Goal: Task Accomplishment & Management: Complete application form

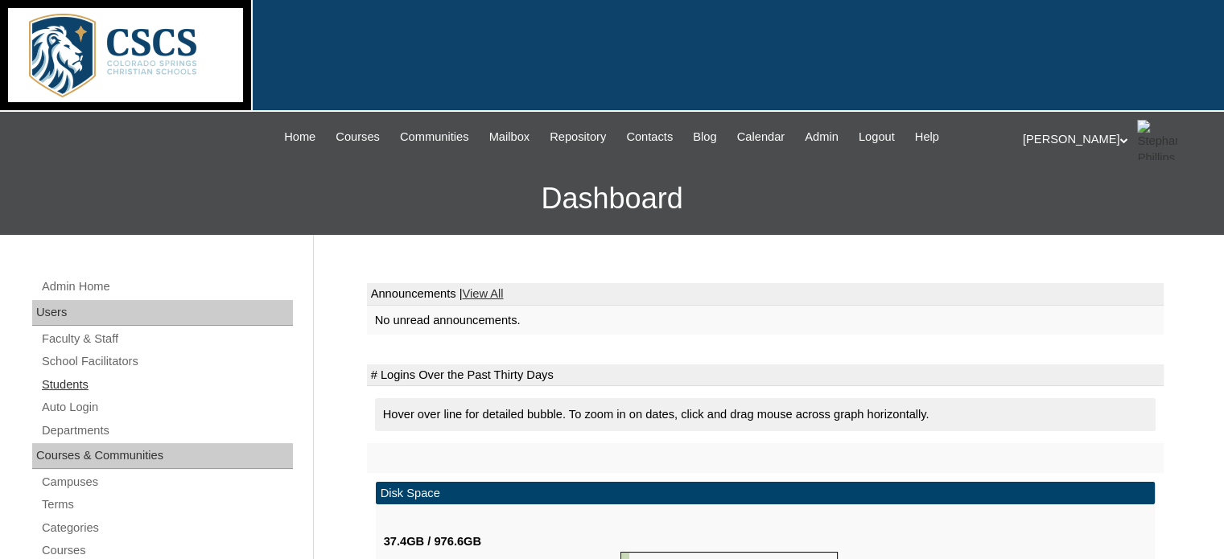
click at [87, 388] on link "Students" at bounding box center [166, 385] width 253 height 20
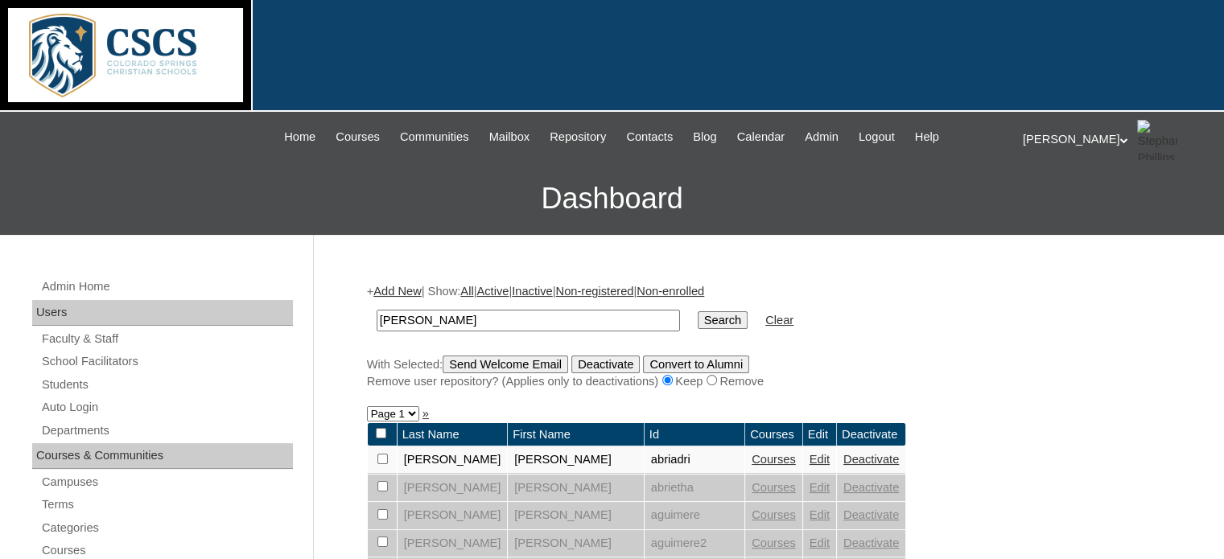
type input "[PERSON_NAME]"
click at [698, 311] on input "Search" at bounding box center [723, 320] width 50 height 18
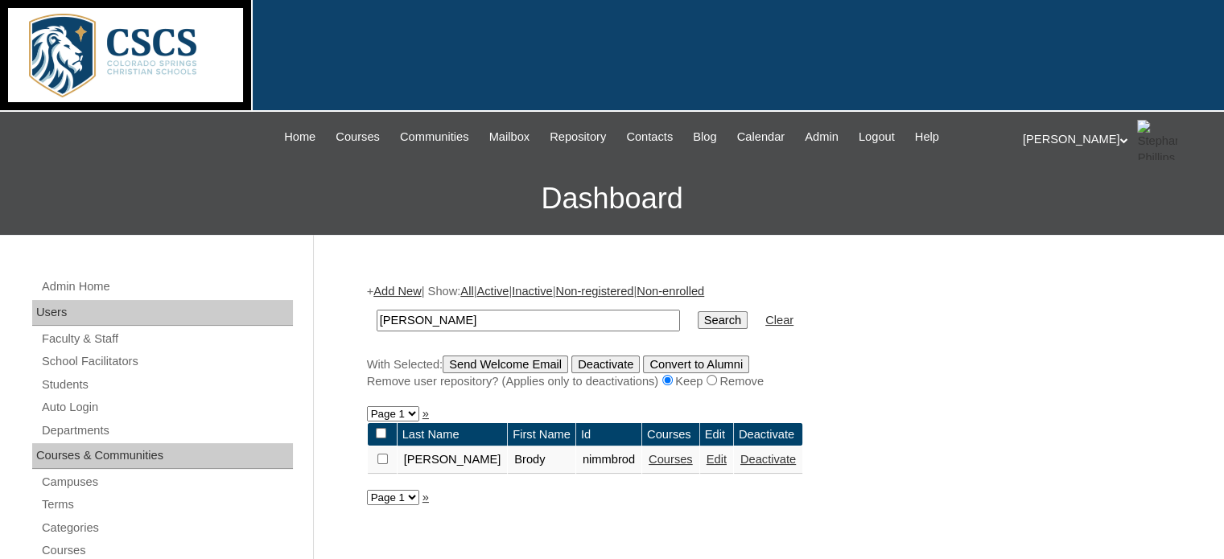
click at [648, 462] on link "Courses" at bounding box center [670, 459] width 44 height 13
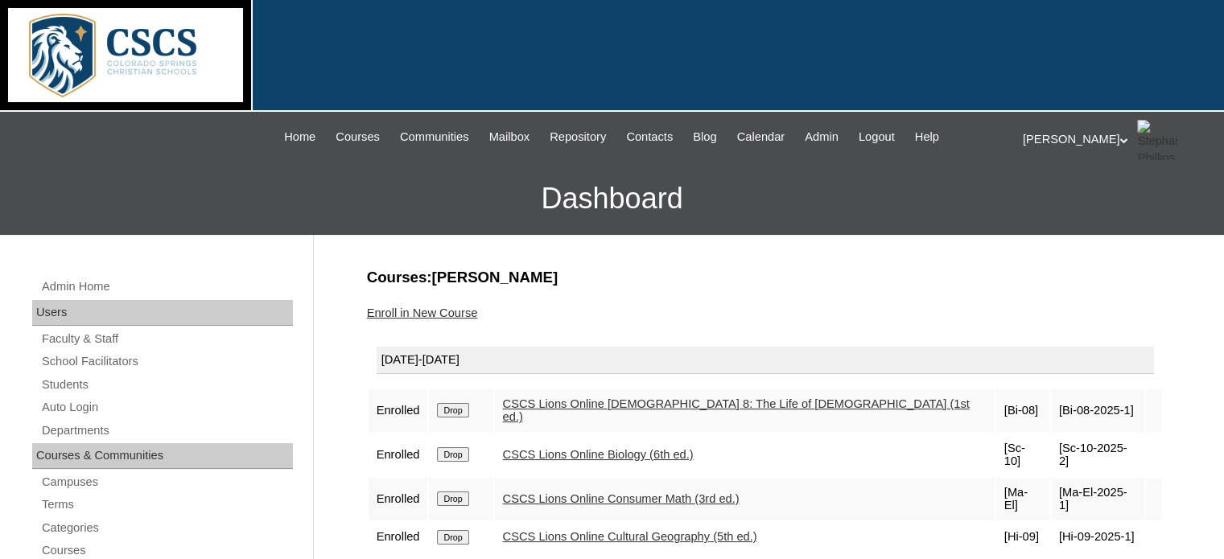
scroll to position [80, 0]
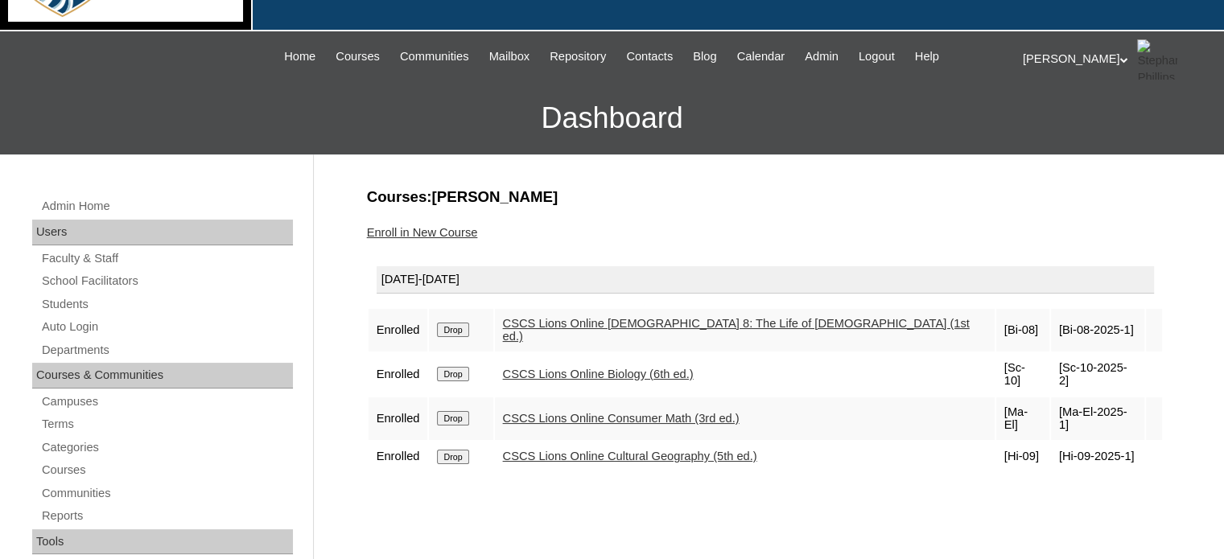
click at [613, 324] on link "CSCS Lions Online Bible 8: The Life of Christ (1st ed.)" at bounding box center [736, 330] width 467 height 27
click at [628, 368] on link "CSCS Lions Online Biology (6th ed.)" at bounding box center [598, 374] width 191 height 13
click at [625, 412] on link "CSCS Lions Online Consumer Math (3rd ed.)" at bounding box center [621, 418] width 237 height 13
click at [586, 450] on link "CSCS Lions Online Cultural Geography (5th ed.)" at bounding box center [630, 456] width 254 height 13
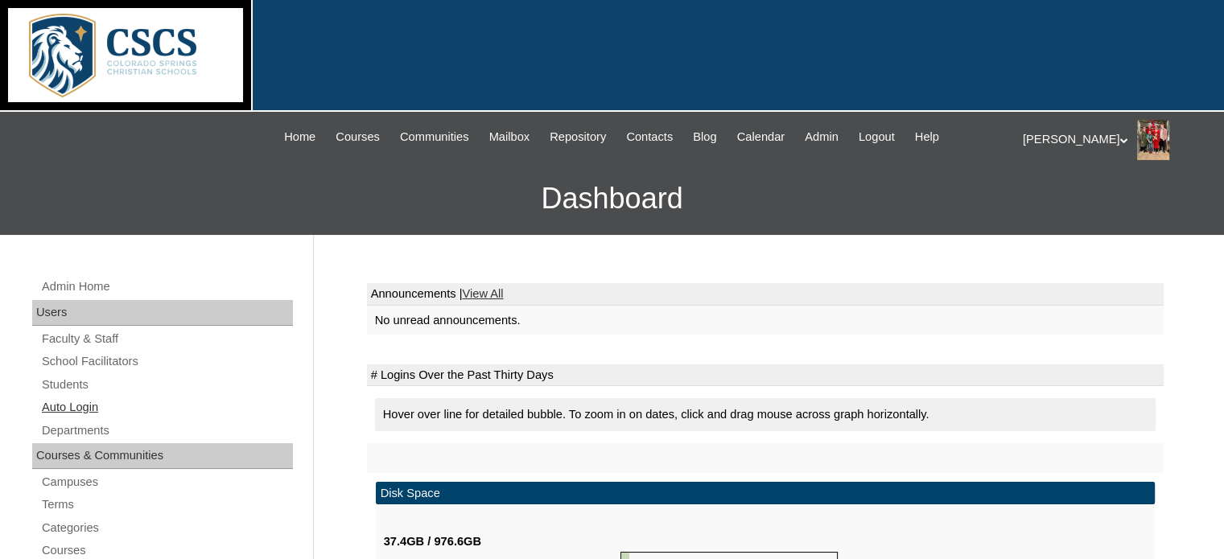
click at [72, 409] on link "Auto Login" at bounding box center [166, 407] width 253 height 20
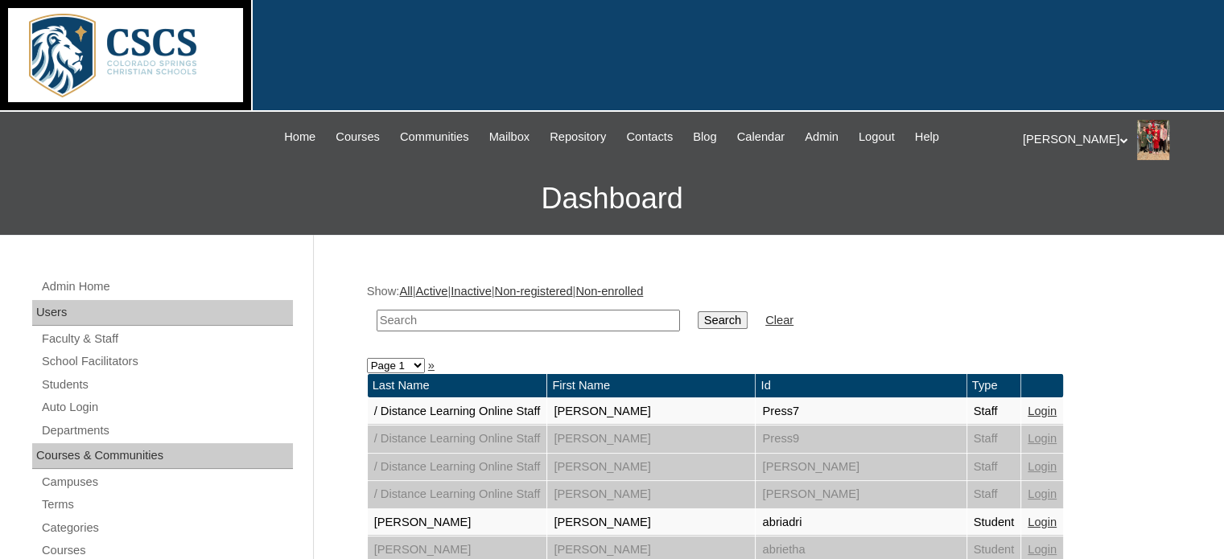
click at [422, 317] on input "text" at bounding box center [528, 321] width 303 height 22
type input "garen"
click at [698, 311] on input "Search" at bounding box center [723, 320] width 50 height 18
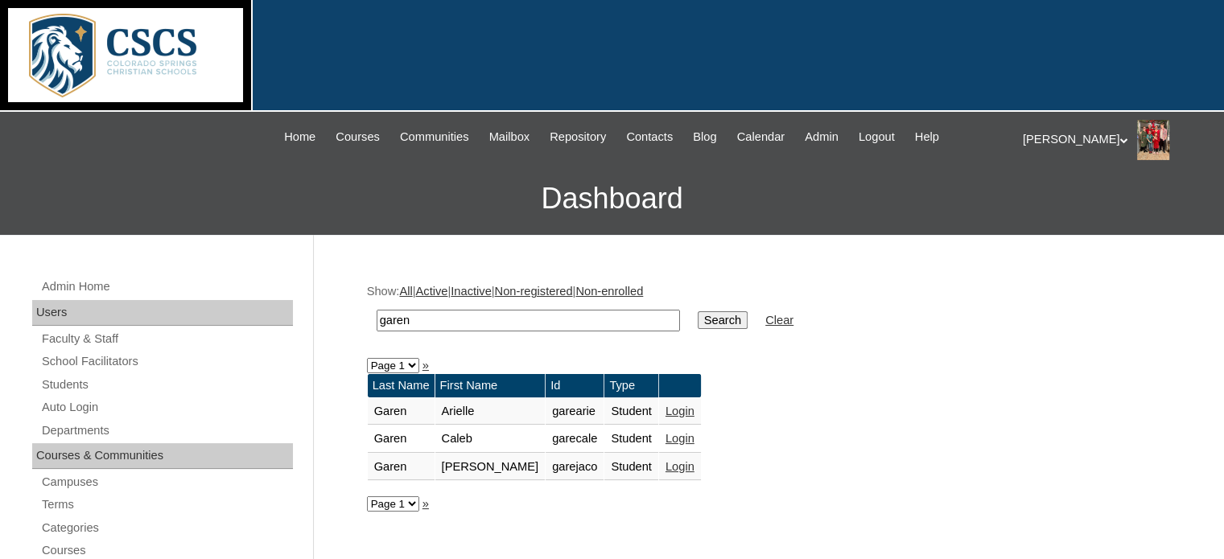
click at [665, 435] on link "Login" at bounding box center [679, 438] width 29 height 13
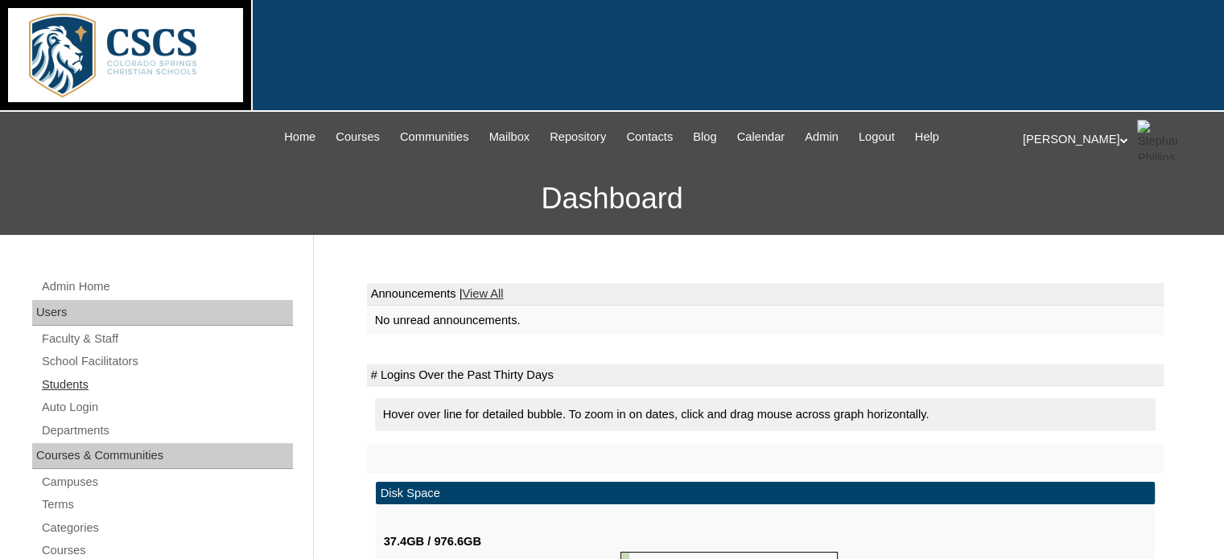
click at [57, 392] on link "Students" at bounding box center [166, 385] width 253 height 20
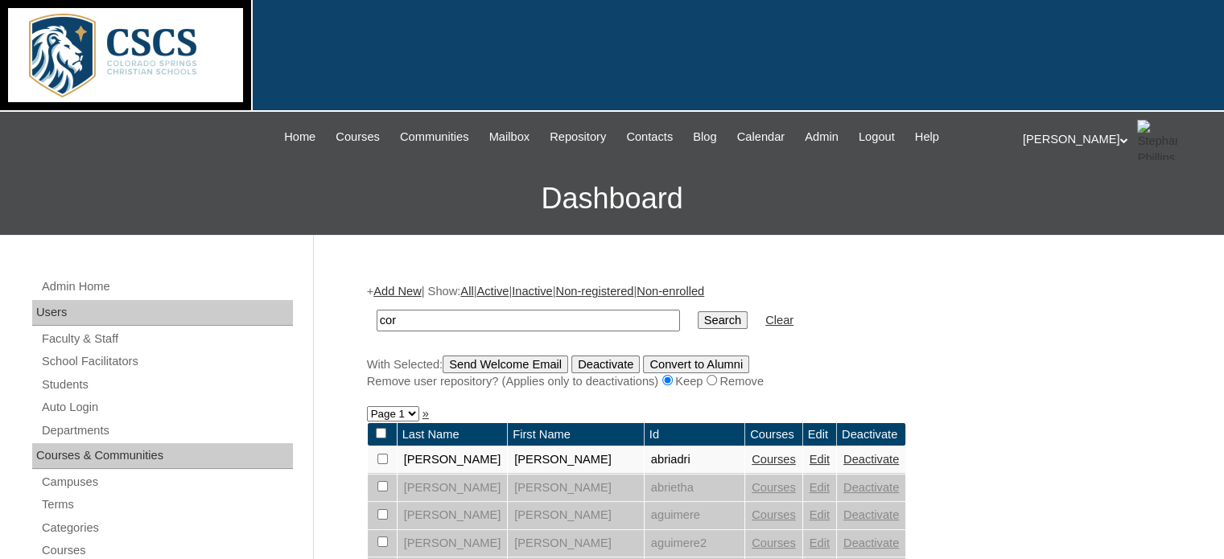
type input "corban"
click at [698, 311] on input "Search" at bounding box center [723, 320] width 50 height 18
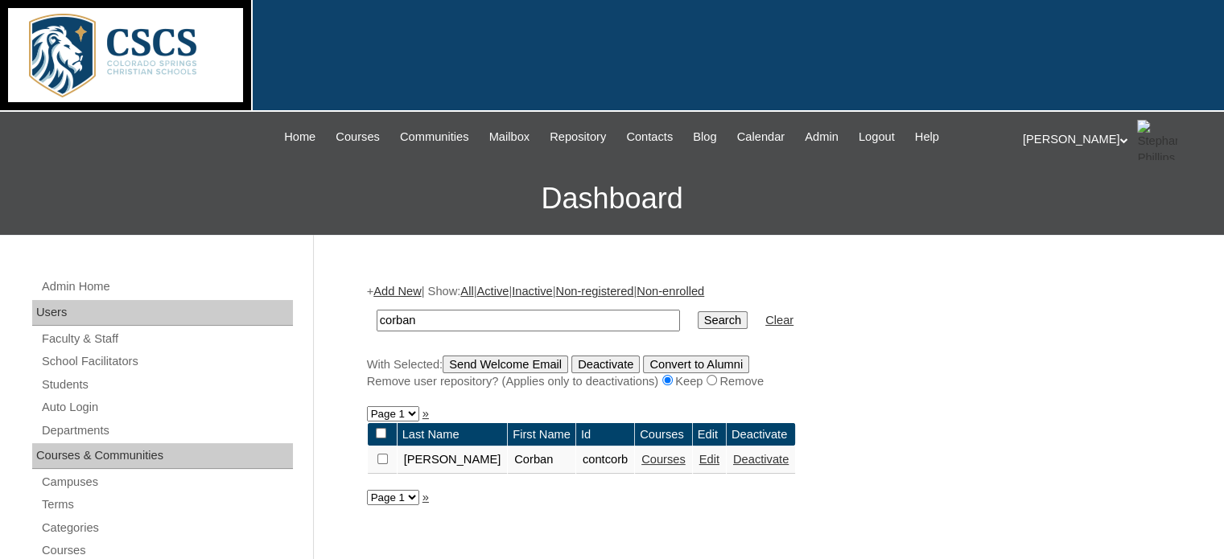
click at [642, 459] on link "Courses" at bounding box center [663, 459] width 44 height 13
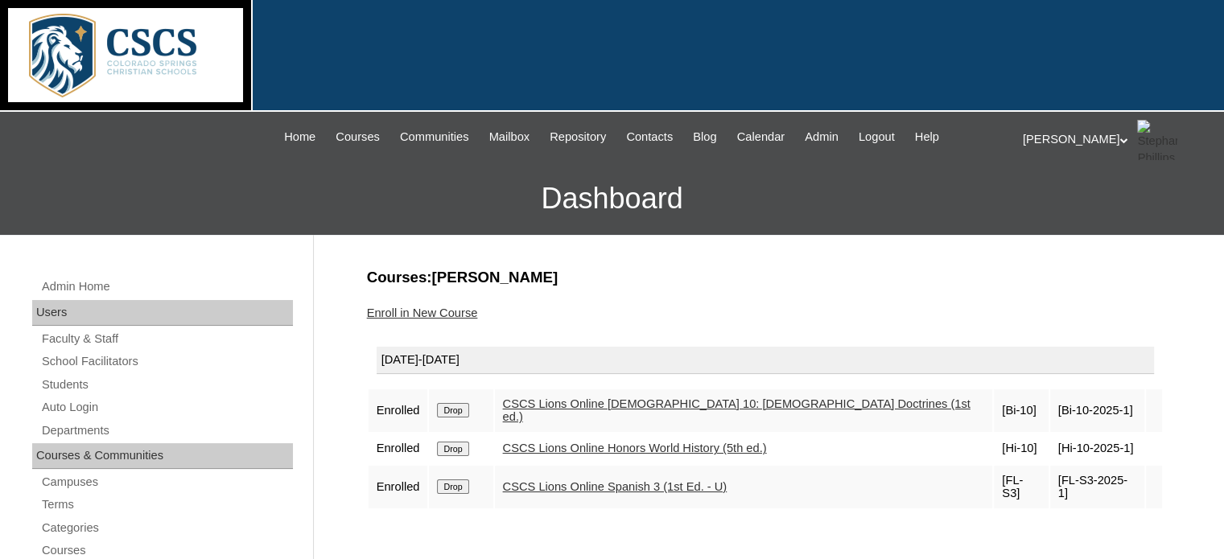
click at [439, 307] on link "Enroll in New Course" at bounding box center [422, 313] width 111 height 13
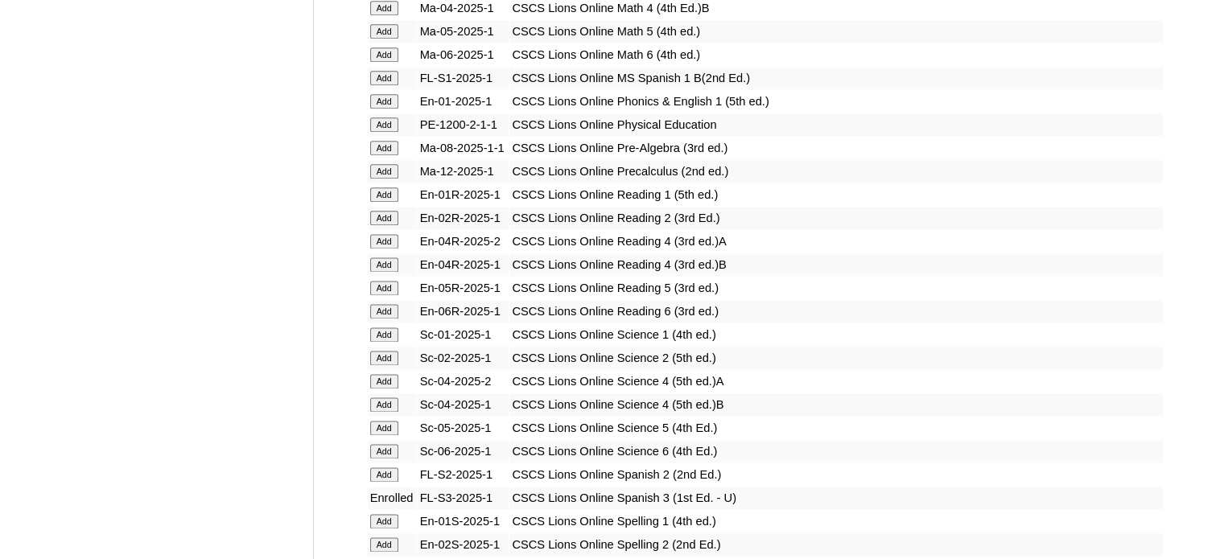
scroll to position [2092, 0]
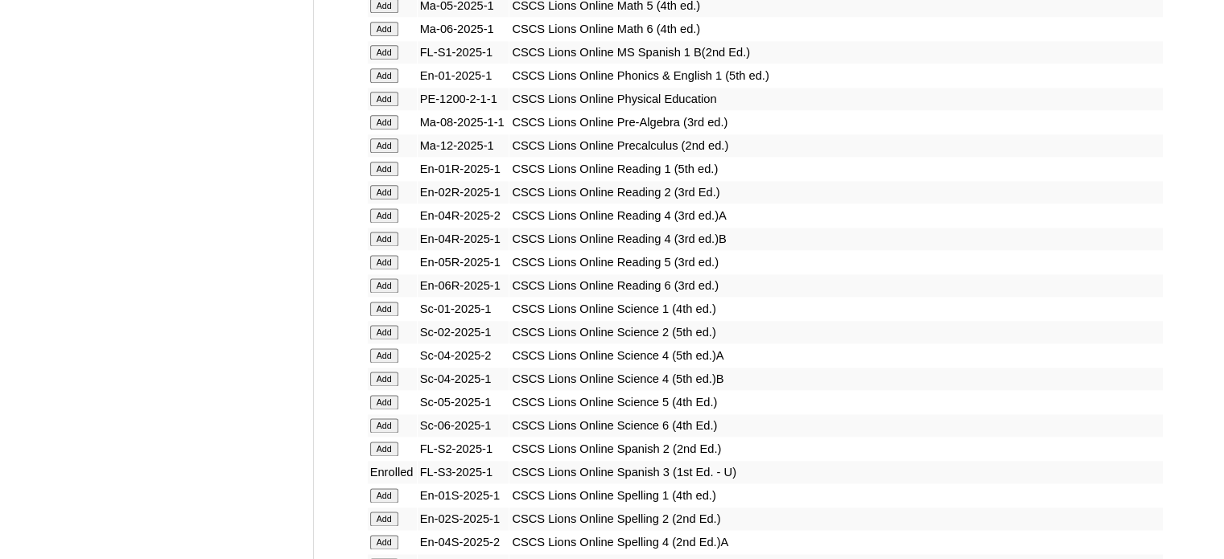
click at [389, 92] on input "Add" at bounding box center [384, 99] width 28 height 14
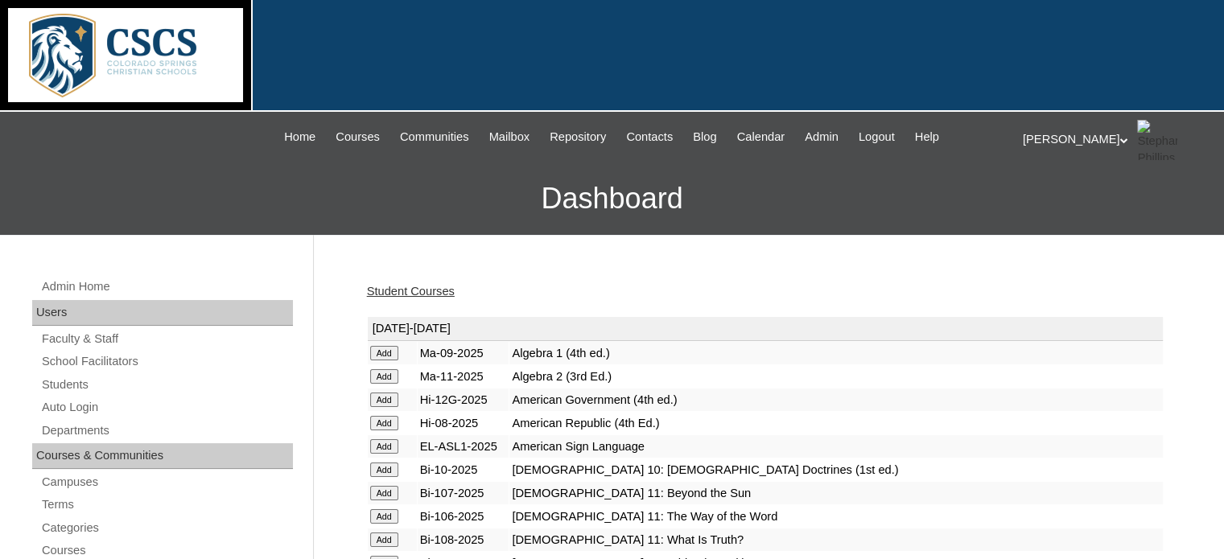
click at [382, 286] on link "Student Courses" at bounding box center [411, 291] width 88 height 13
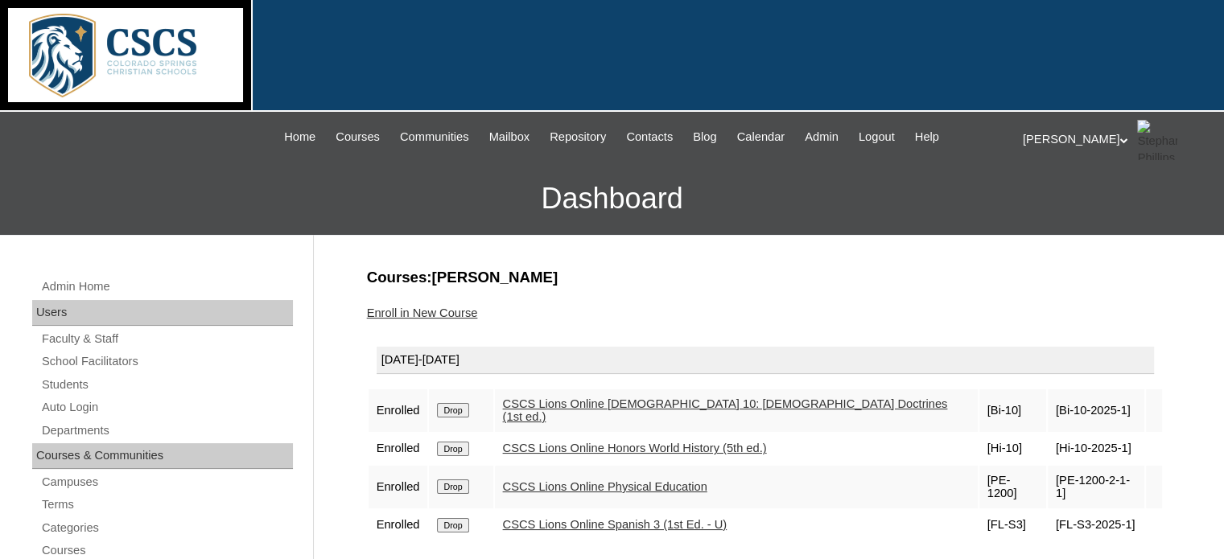
click at [546, 480] on link "CSCS Lions Online Physical Education" at bounding box center [605, 486] width 204 height 13
